Goal: Information Seeking & Learning: Learn about a topic

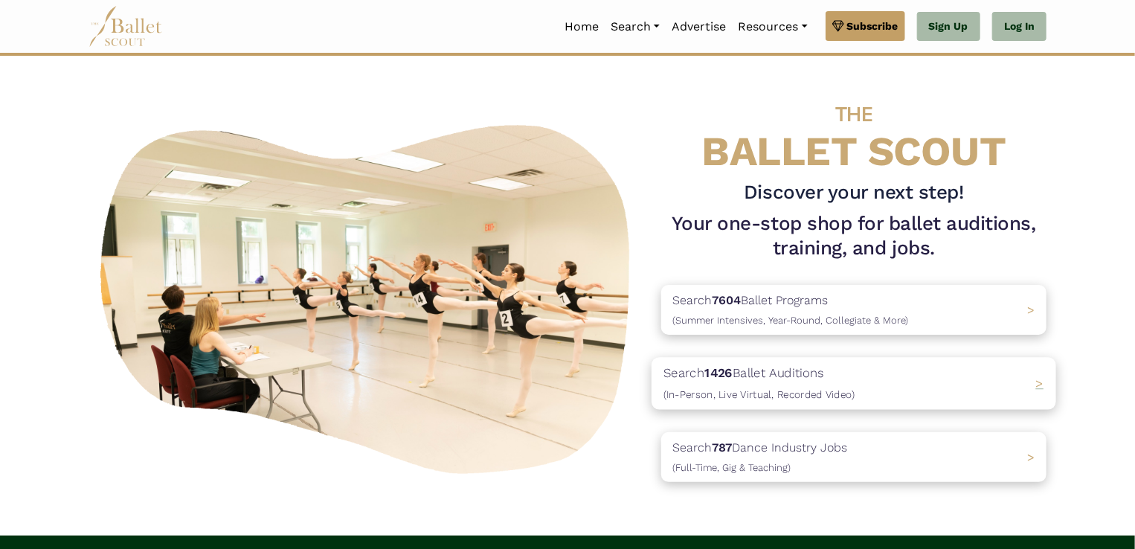
click at [745, 383] on p "Search 1426 Ballet Auditions (In-Person, Live Virtual, Recorded Video)" at bounding box center [758, 384] width 191 height 40
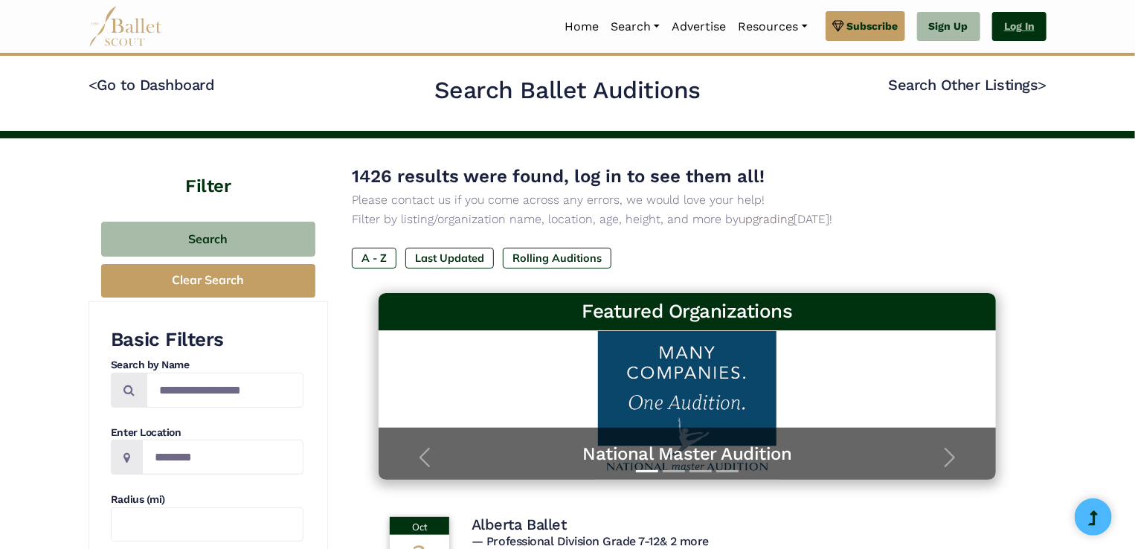
click at [1035, 24] on link "Log In" at bounding box center [1019, 27] width 54 height 30
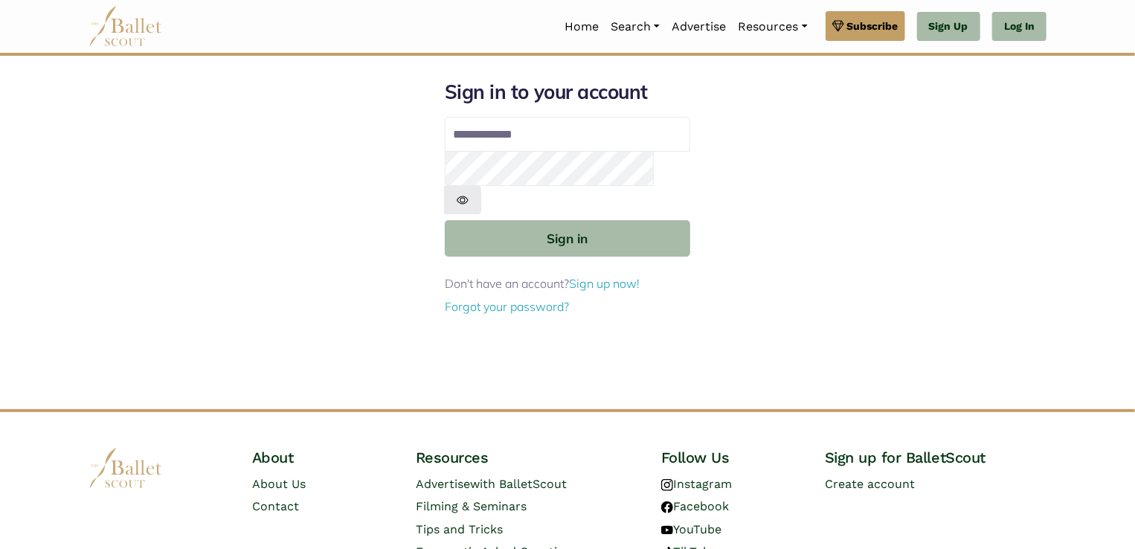
type input "**********"
click at [445, 220] on button "Sign in" at bounding box center [567, 238] width 245 height 36
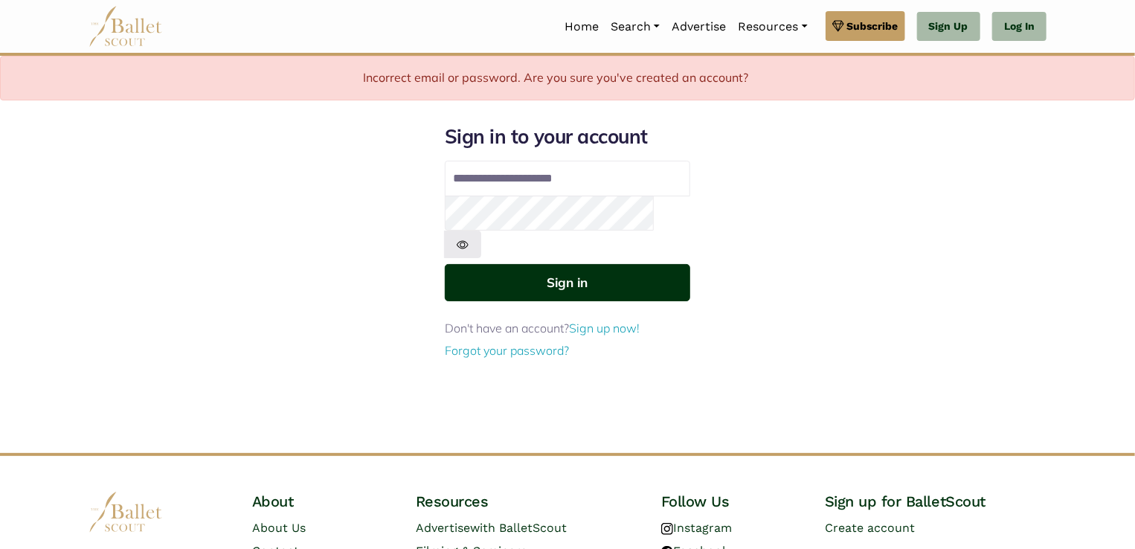
click at [598, 264] on button "Sign in" at bounding box center [567, 282] width 245 height 36
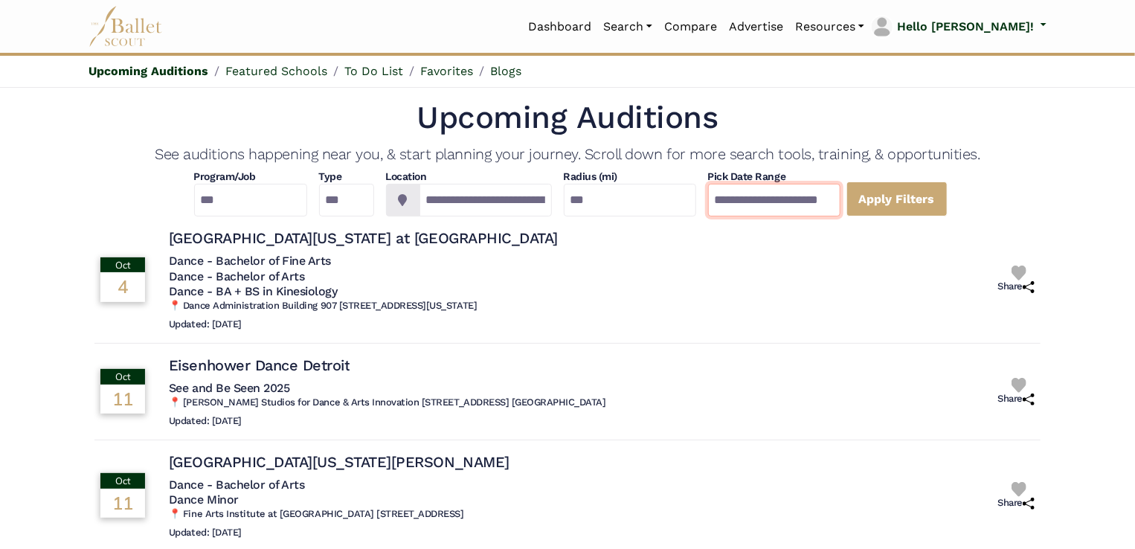
click at [840, 202] on input "**********" at bounding box center [774, 200] width 132 height 33
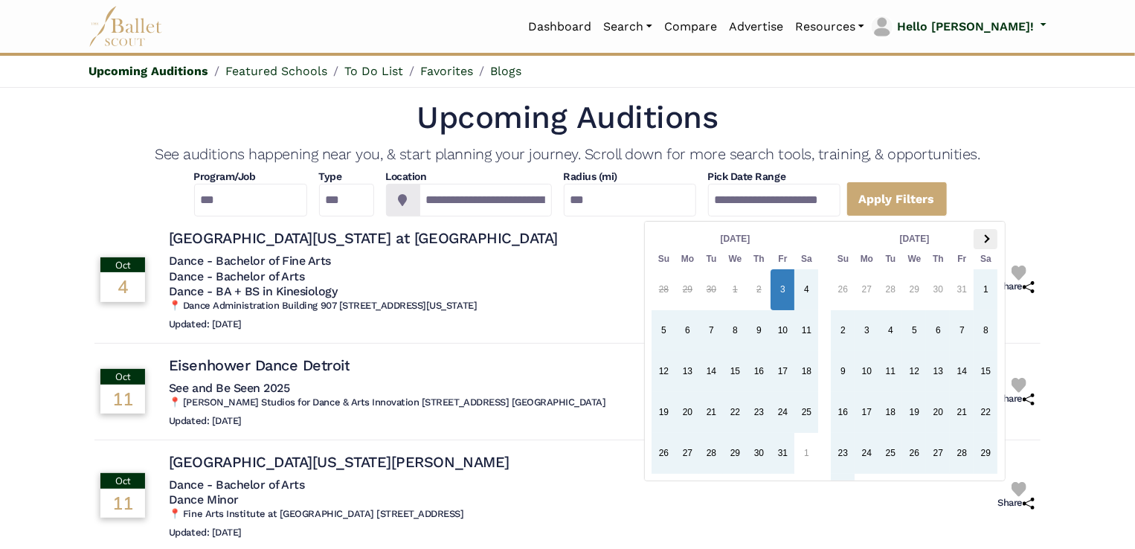
click at [990, 239] on th at bounding box center [986, 239] width 24 height 20
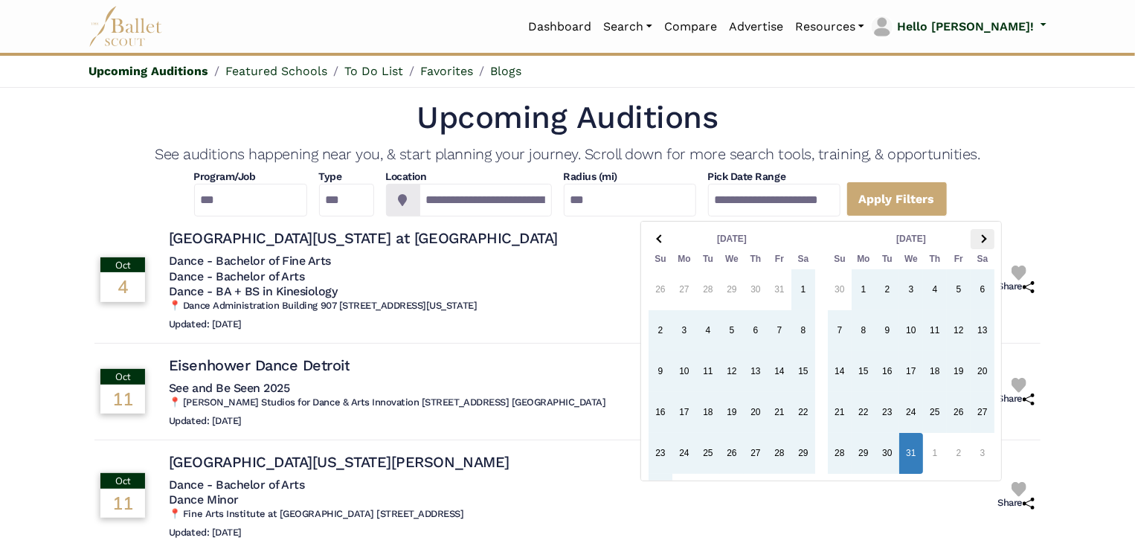
click at [981, 242] on span at bounding box center [982, 239] width 8 height 8
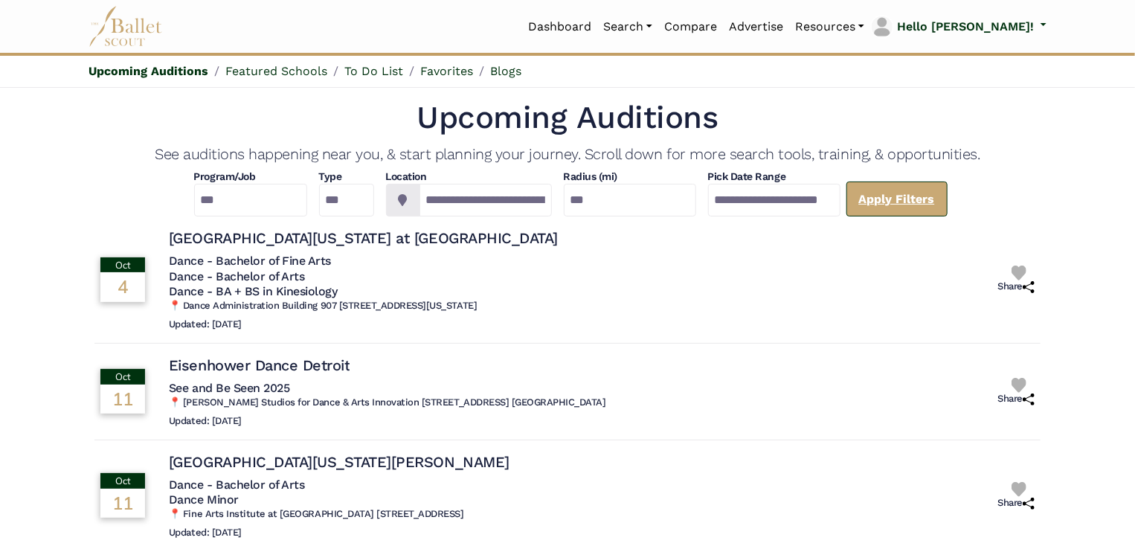
click at [948, 189] on link "Apply Filters" at bounding box center [896, 198] width 101 height 35
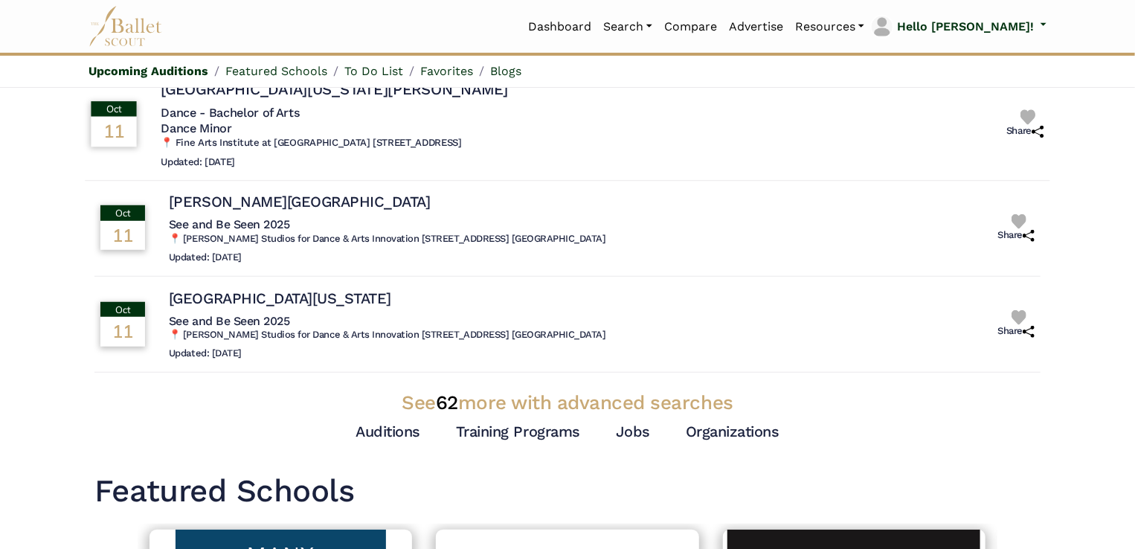
scroll to position [669, 0]
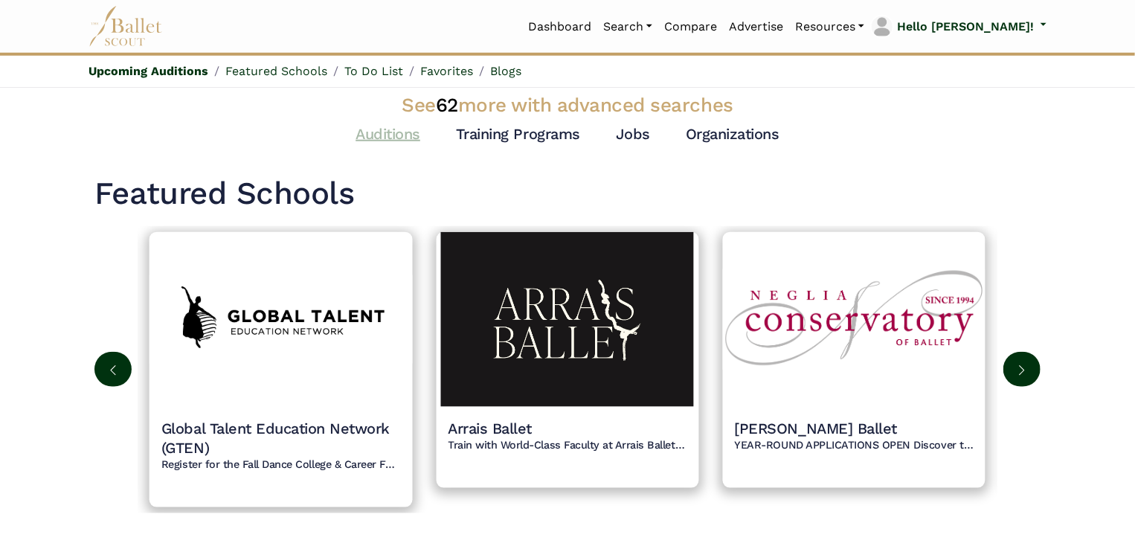
click at [405, 132] on link "Auditions" at bounding box center [388, 134] width 65 height 18
